Goal: Navigation & Orientation: Find specific page/section

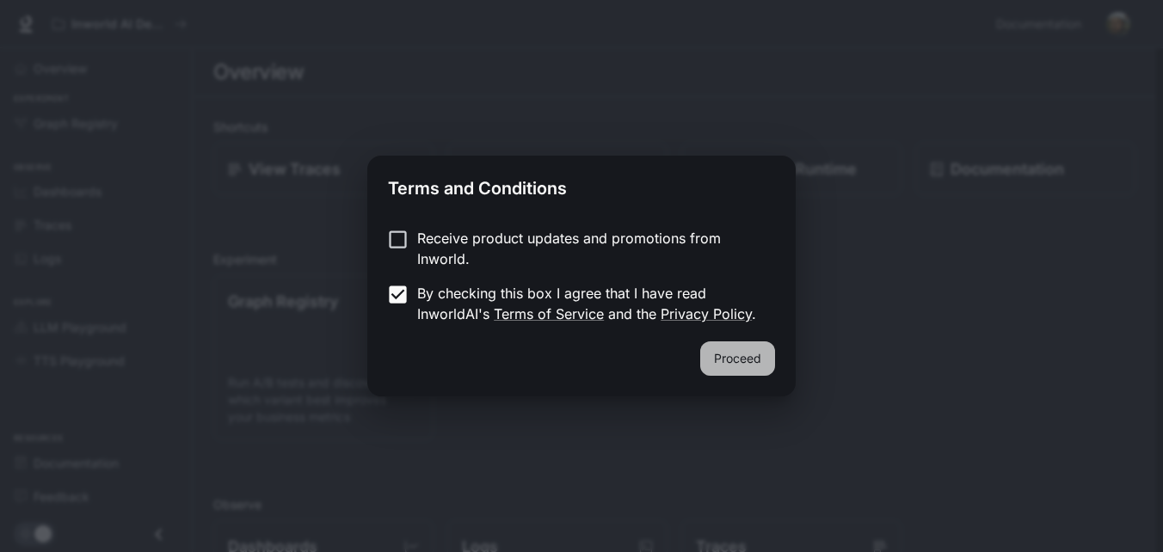
click at [743, 350] on button "Proceed" at bounding box center [737, 358] width 75 height 34
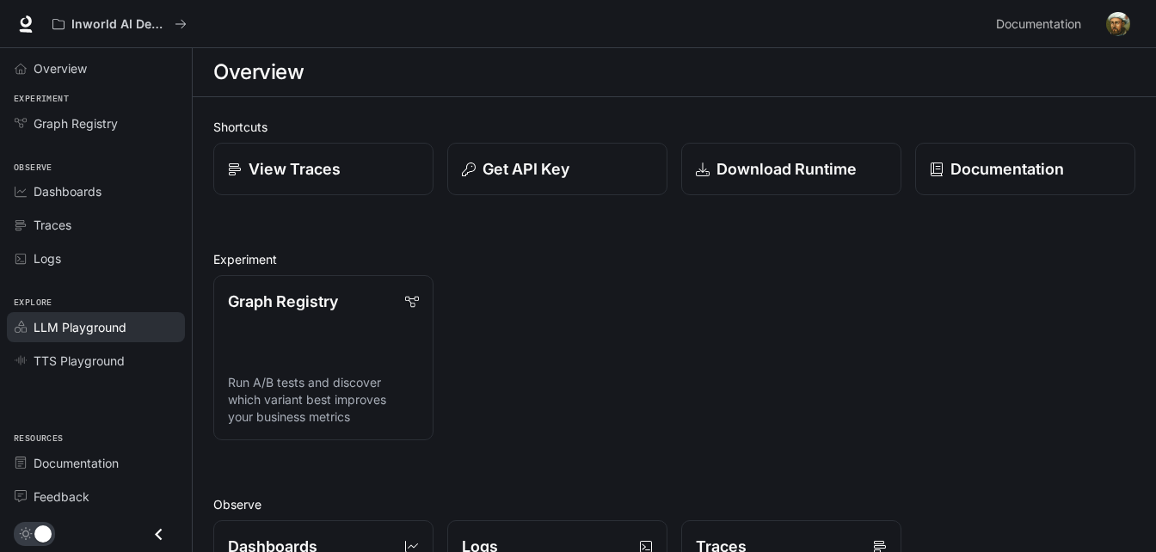
click at [101, 318] on span "LLM Playground" at bounding box center [80, 327] width 93 height 18
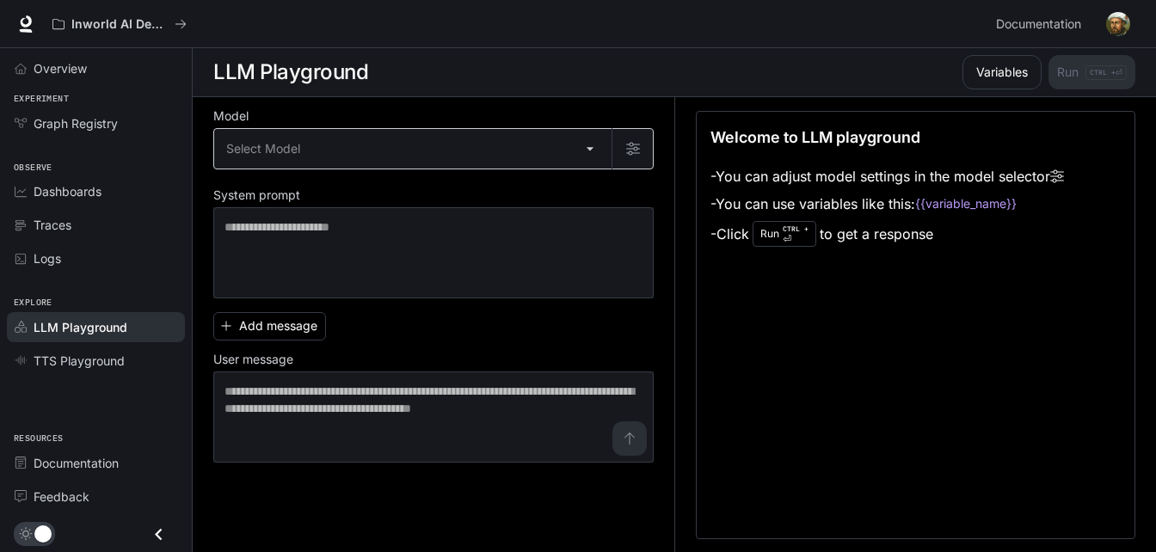
click at [346, 152] on body "Skip to main content Inworld AI Demos Documentation Documentation Portal Overvi…" at bounding box center [578, 276] width 1156 height 553
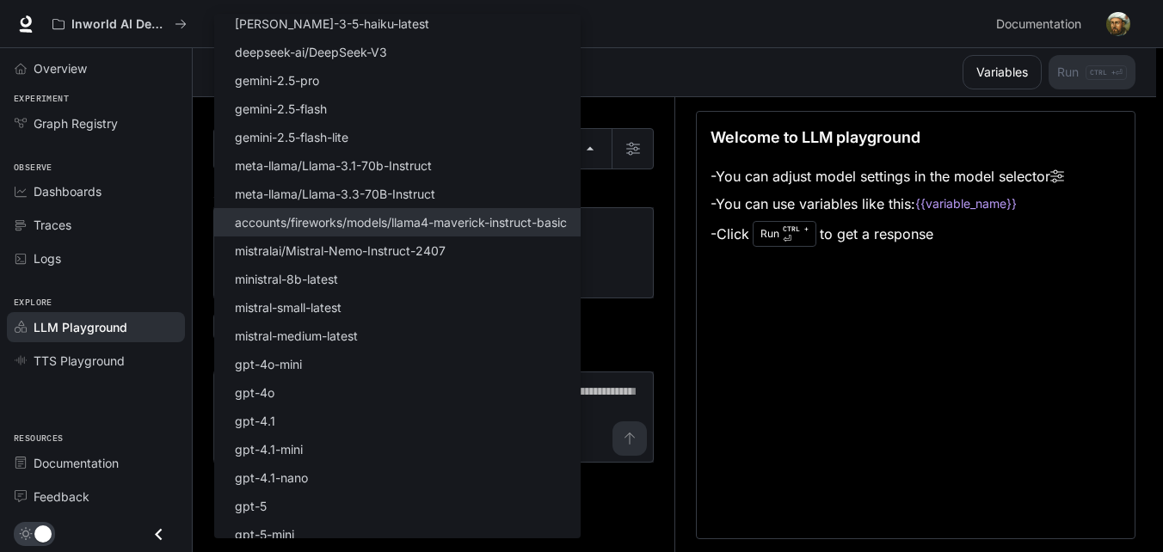
scroll to position [185, 0]
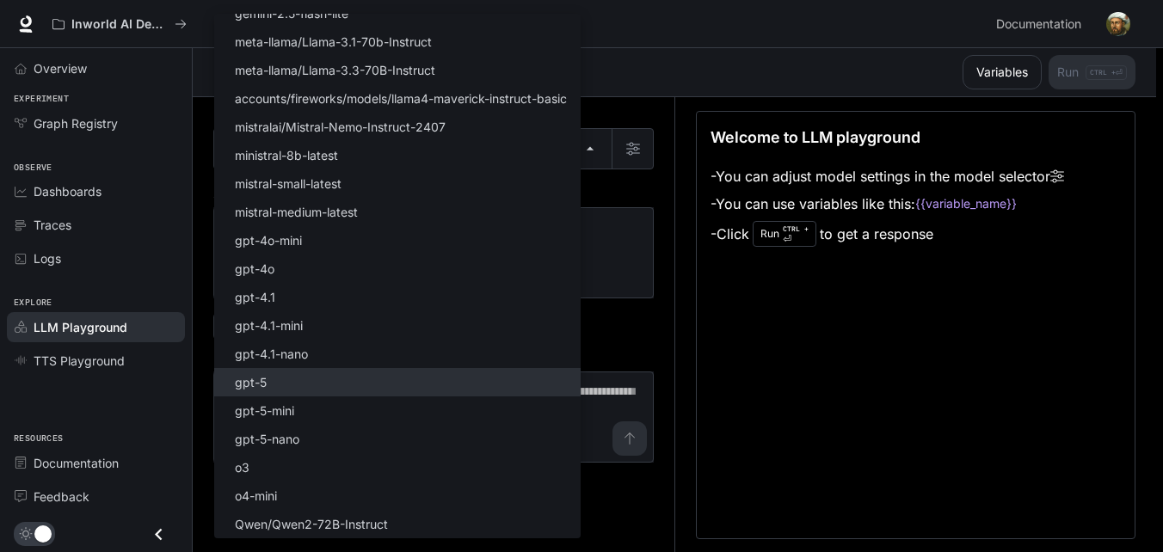
click at [304, 381] on li "gpt-5" at bounding box center [397, 382] width 366 height 28
type input "*****"
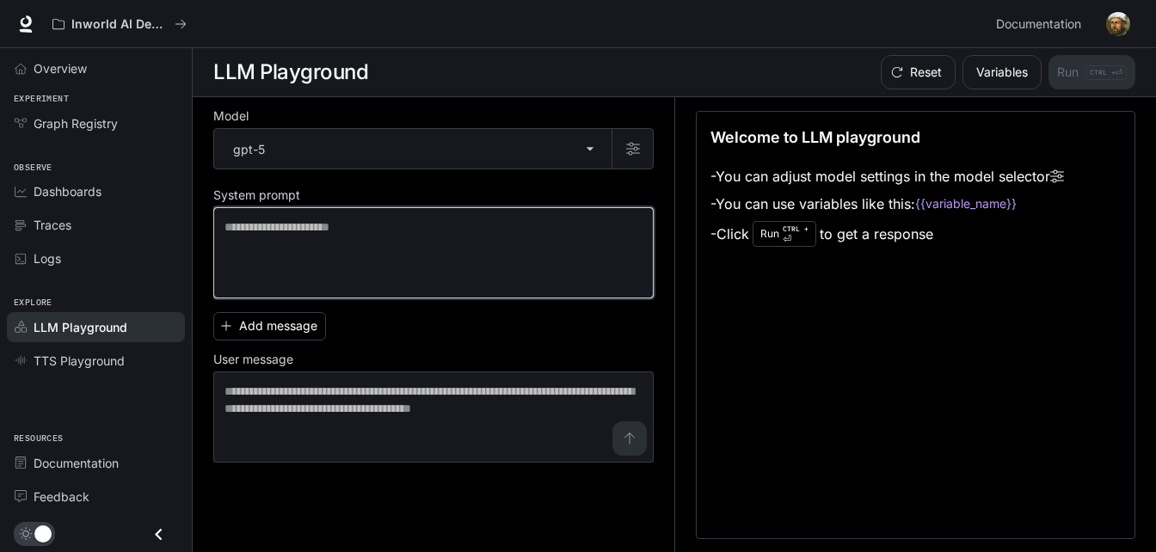
click at [337, 237] on textarea at bounding box center [433, 252] width 418 height 69
type textarea "**********"
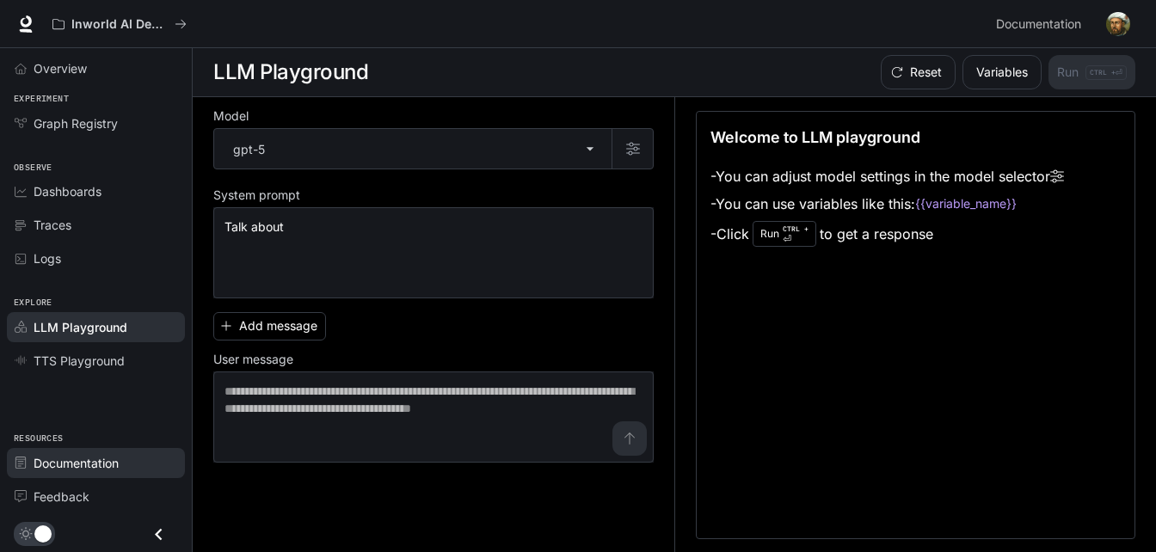
click at [54, 476] on link "Documentation" at bounding box center [96, 463] width 178 height 30
click at [76, 475] on link "Documentation" at bounding box center [96, 463] width 178 height 30
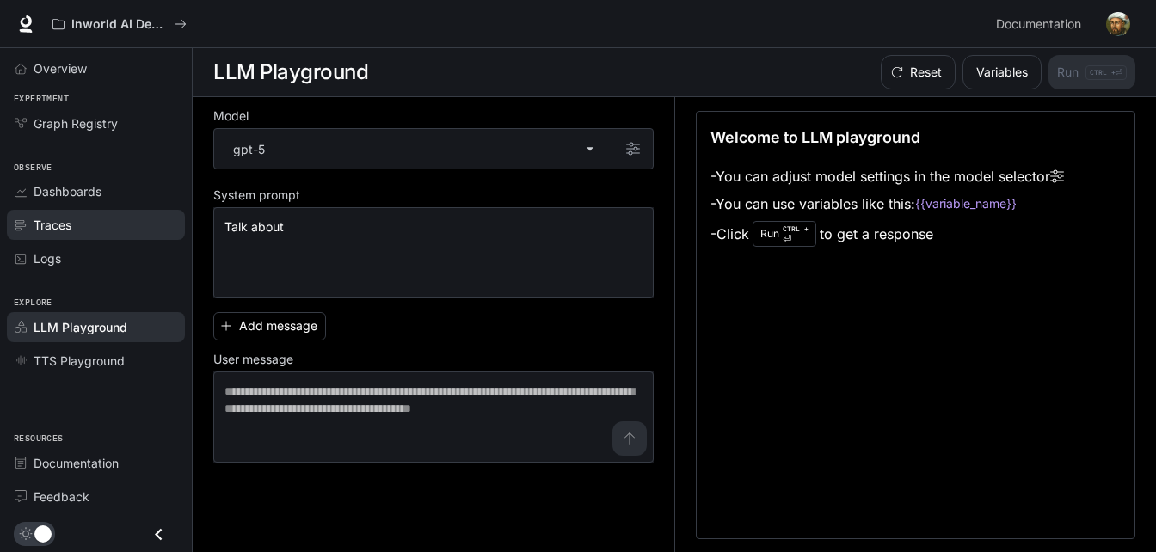
click at [108, 213] on link "Traces" at bounding box center [96, 225] width 178 height 30
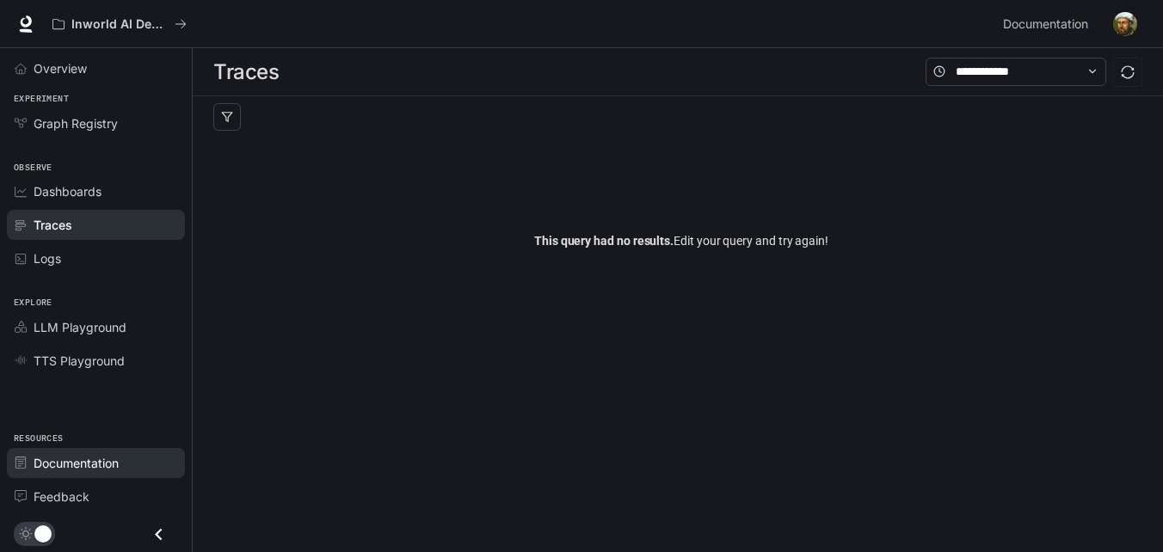
click at [93, 464] on span "Documentation" at bounding box center [76, 463] width 85 height 18
click at [64, 283] on div "Explore LLM Playground TTS Playground" at bounding box center [96, 330] width 192 height 102
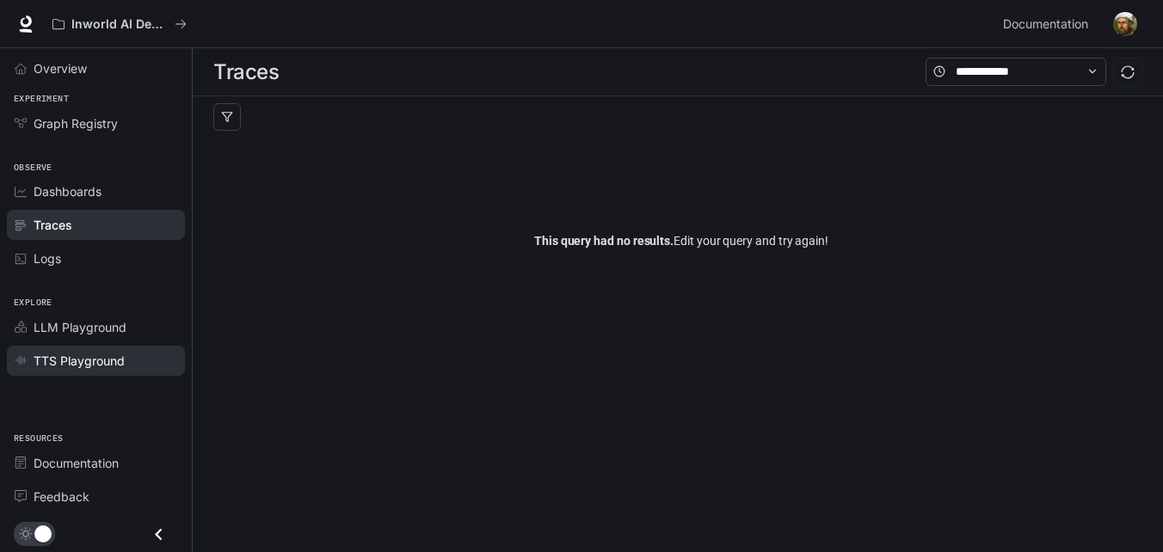
click at [66, 363] on span "TTS Playground" at bounding box center [79, 361] width 91 height 18
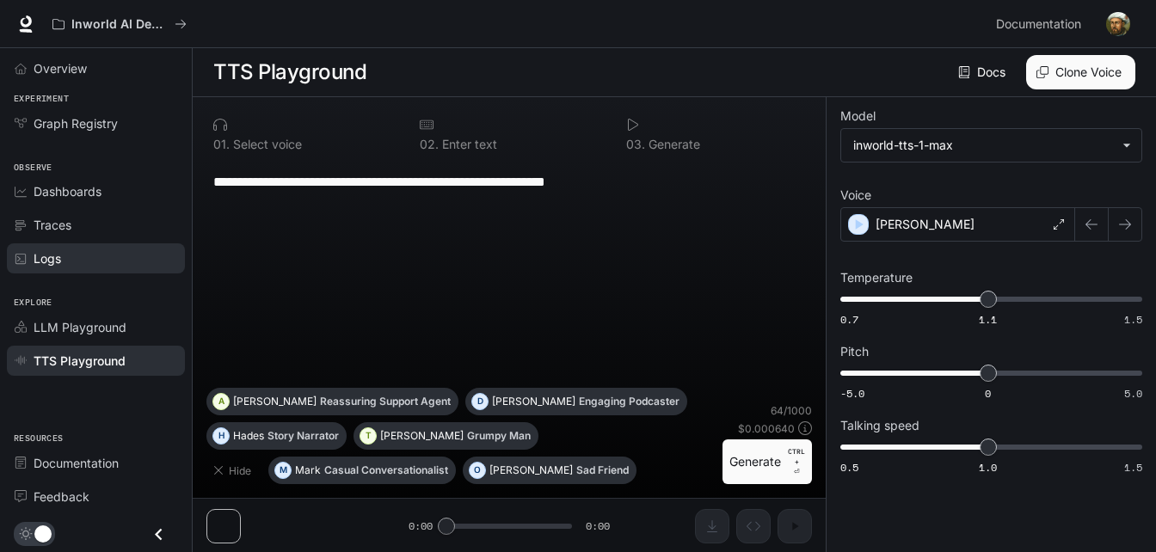
click at [67, 243] on link "Logs" at bounding box center [96, 258] width 178 height 30
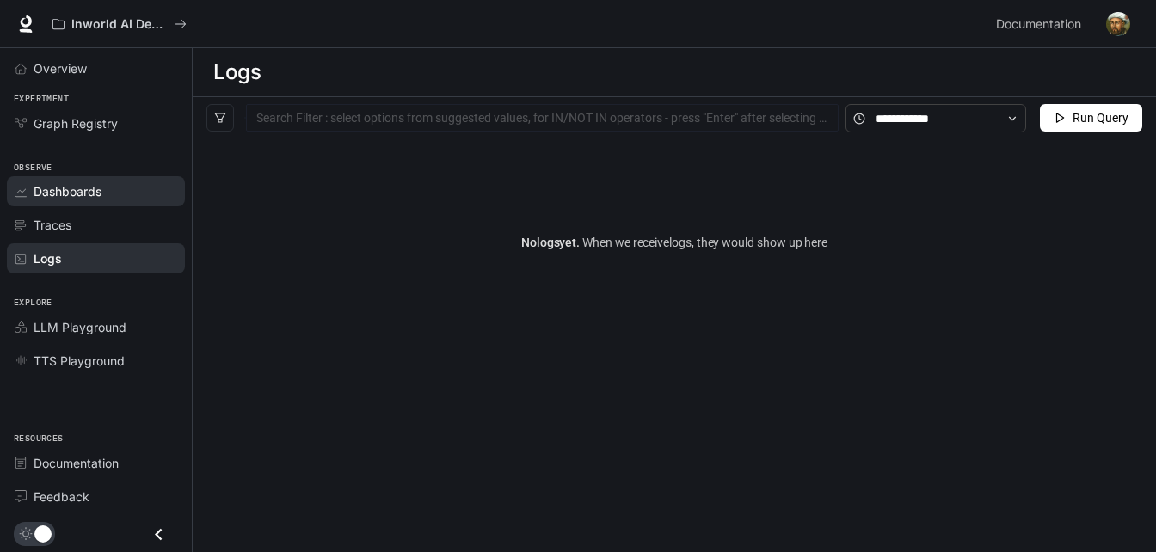
click at [103, 179] on link "Dashboards" at bounding box center [96, 191] width 178 height 30
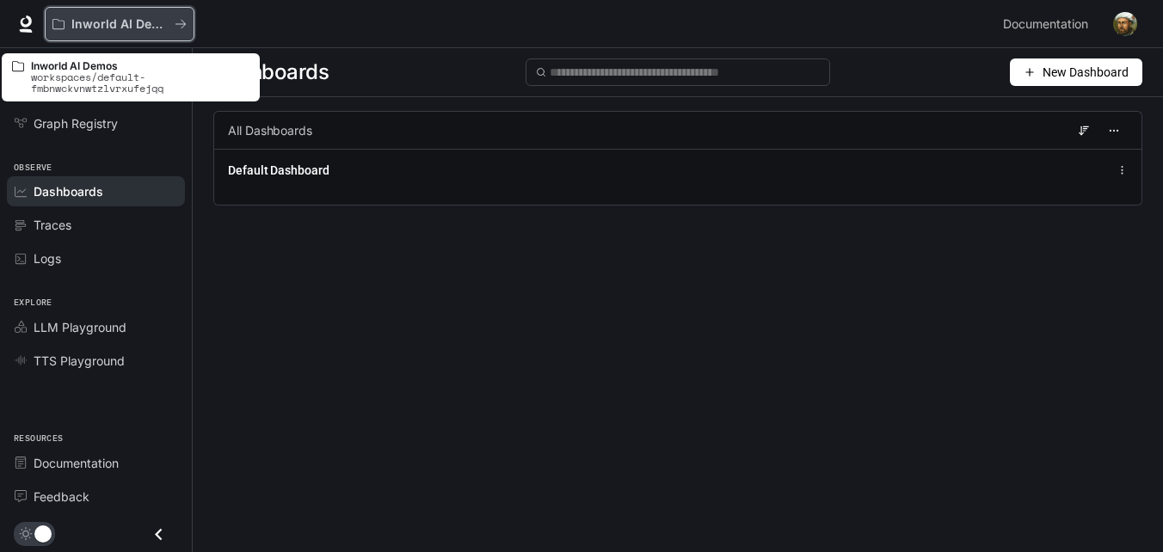
click at [156, 32] on button "Inworld AI Demos" at bounding box center [120, 24] width 150 height 34
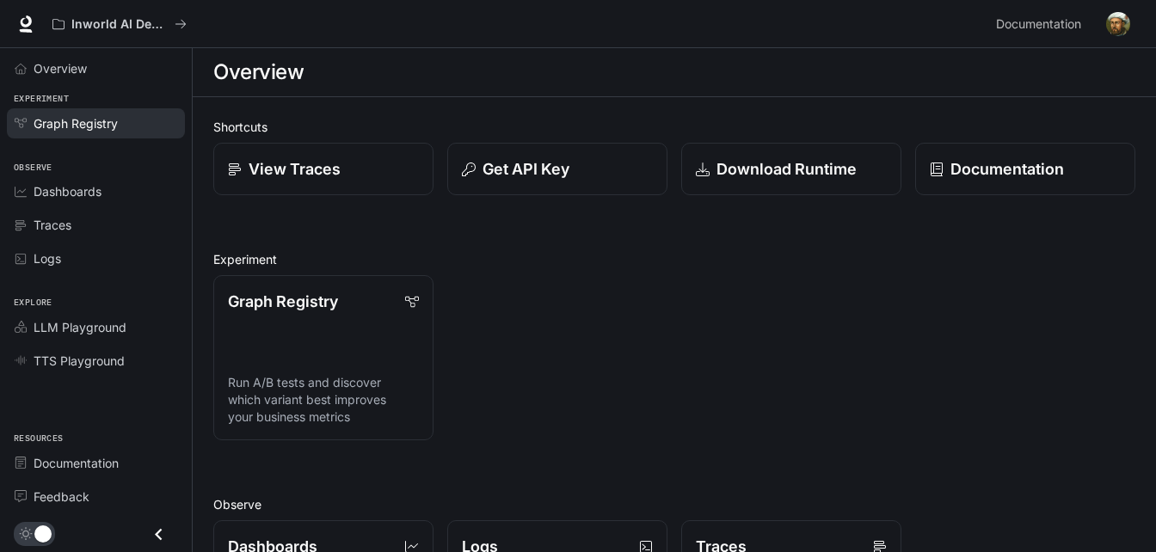
click at [101, 116] on span "Graph Registry" at bounding box center [76, 123] width 84 height 18
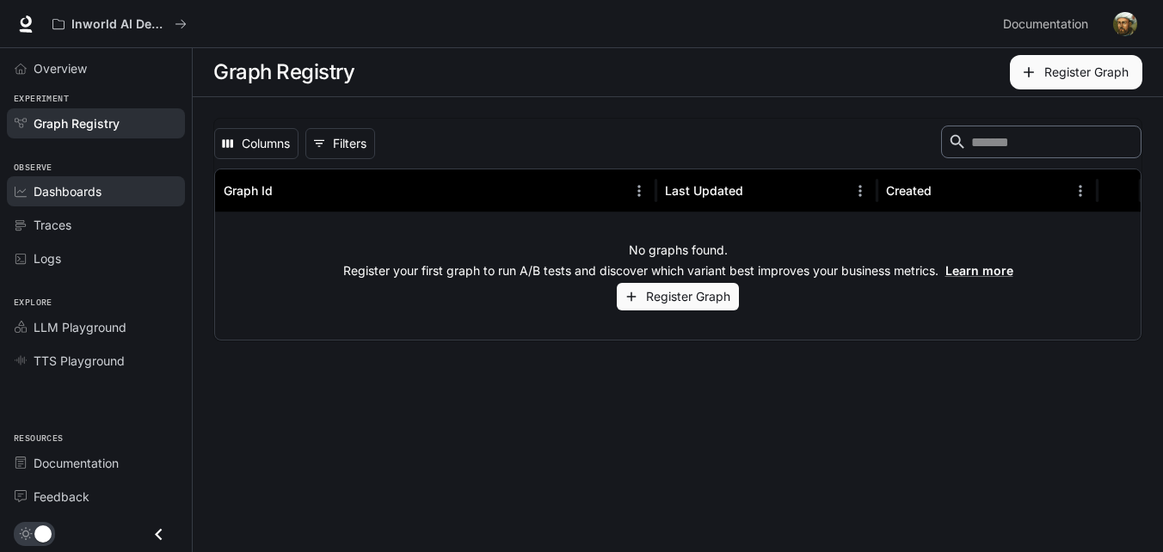
click at [71, 192] on span "Dashboards" at bounding box center [68, 191] width 68 height 18
